Goal: Use online tool/utility: Use online tool/utility

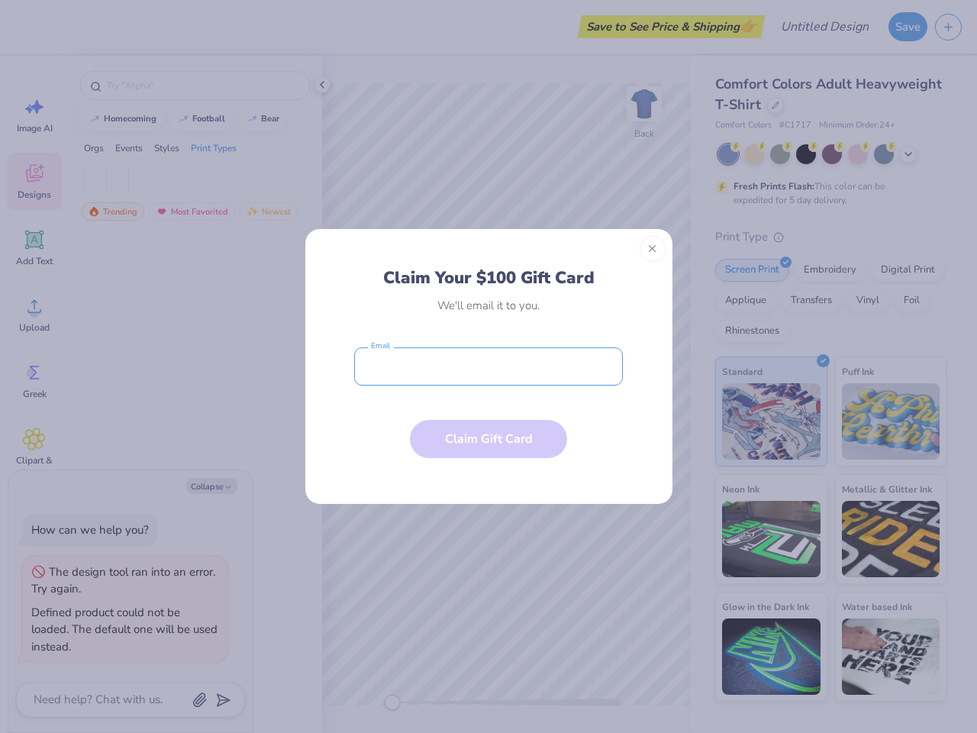
type textarea "x"
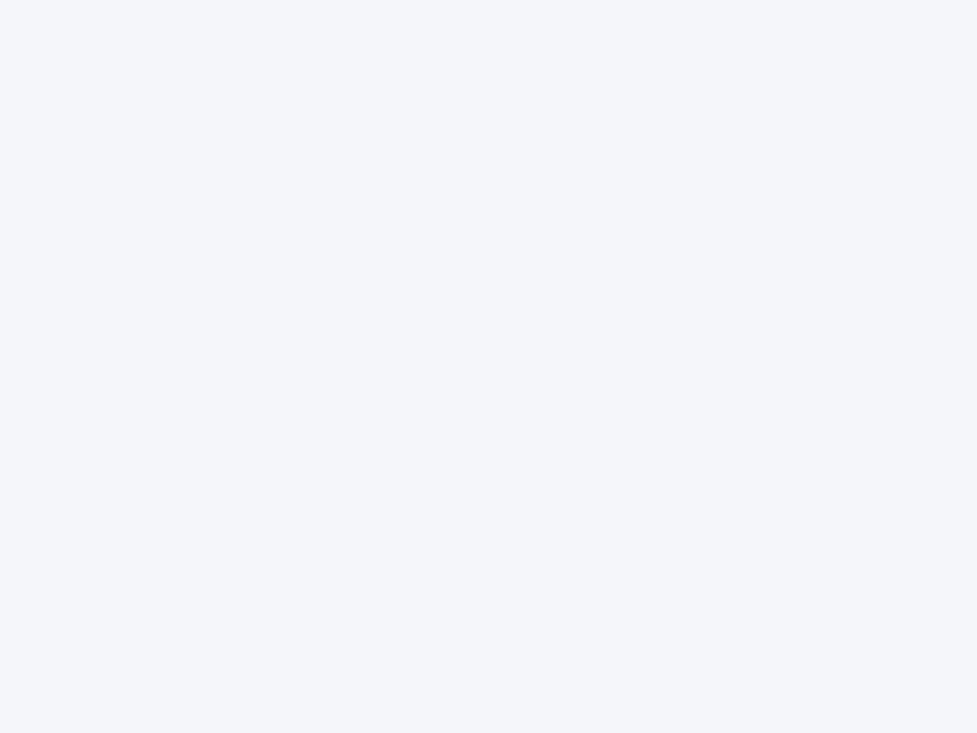
click at [488, 366] on div at bounding box center [488, 366] width 977 height 733
